Goal: Check status: Check status

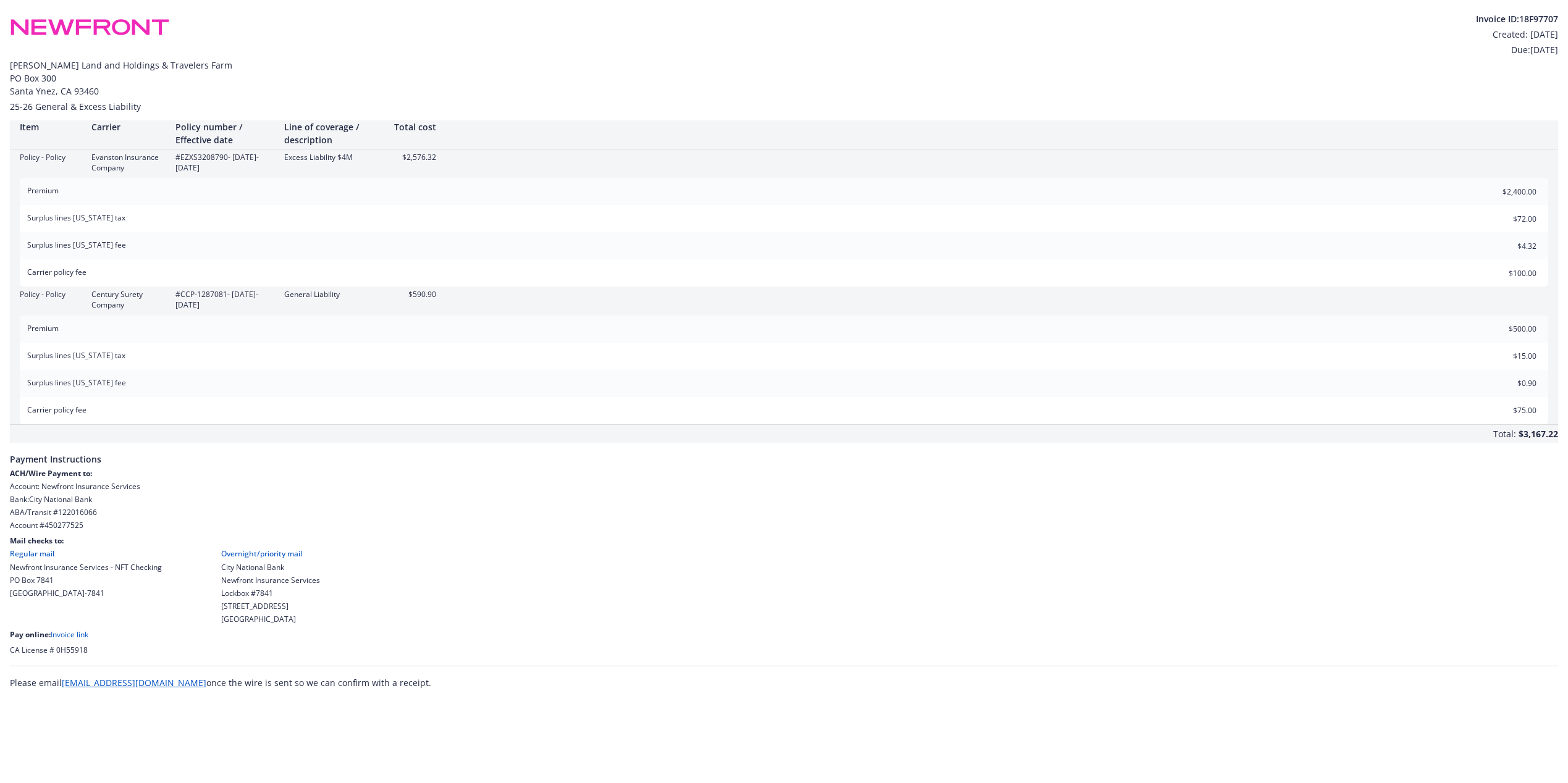
click at [66, 635] on link "Invoice link" at bounding box center [69, 634] width 38 height 11
click at [1535, 456] on span "Payment Instructions" at bounding box center [784, 455] width 1548 height 26
click at [1535, 437] on div "$3,167.22" at bounding box center [1538, 434] width 39 height 18
click at [69, 635] on link "Invoice link" at bounding box center [69, 634] width 38 height 11
